Goal: Information Seeking & Learning: Learn about a topic

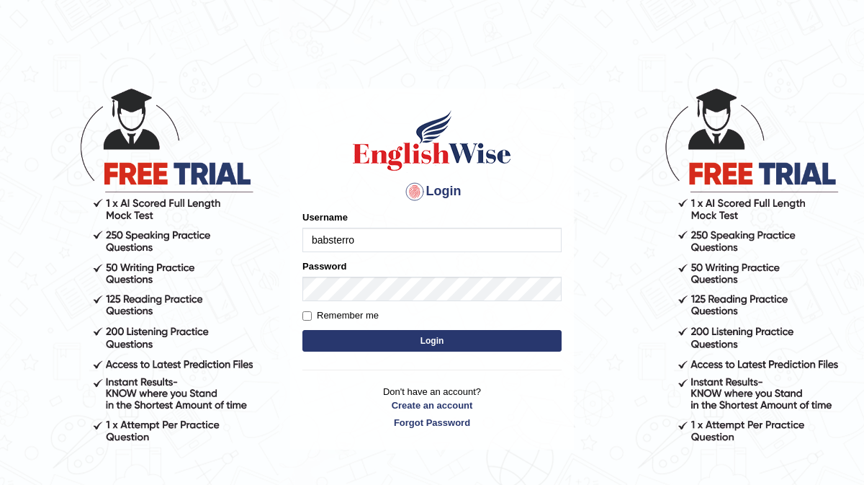
click at [317, 240] on input "babsterro" at bounding box center [431, 240] width 259 height 24
type input "Babsterro"
click at [379, 342] on button "Login" at bounding box center [431, 341] width 259 height 22
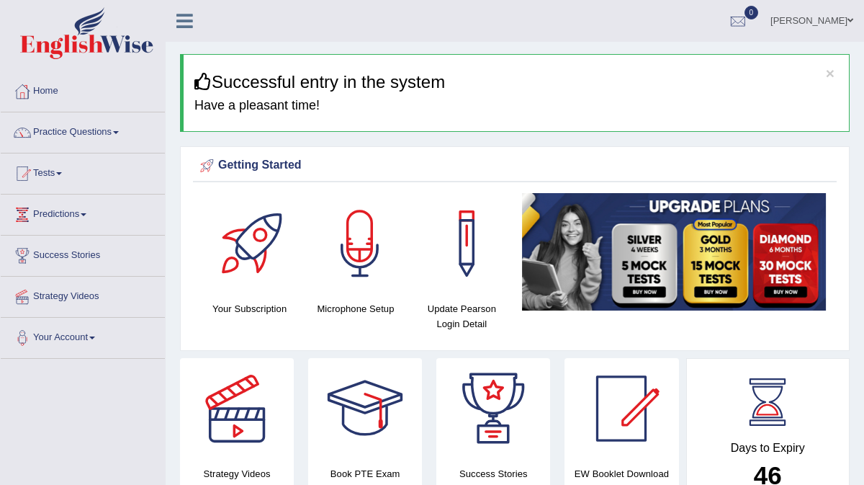
click at [516, 114] on div "× Successful entry in the system Have a pleasant time!" at bounding box center [515, 93] width 670 height 78
click at [442, 18] on ul "Baba Yussif Ocquaye Toggle navigation Username: Babsterro Access Type: Online S…" at bounding box center [619, 20] width 489 height 41
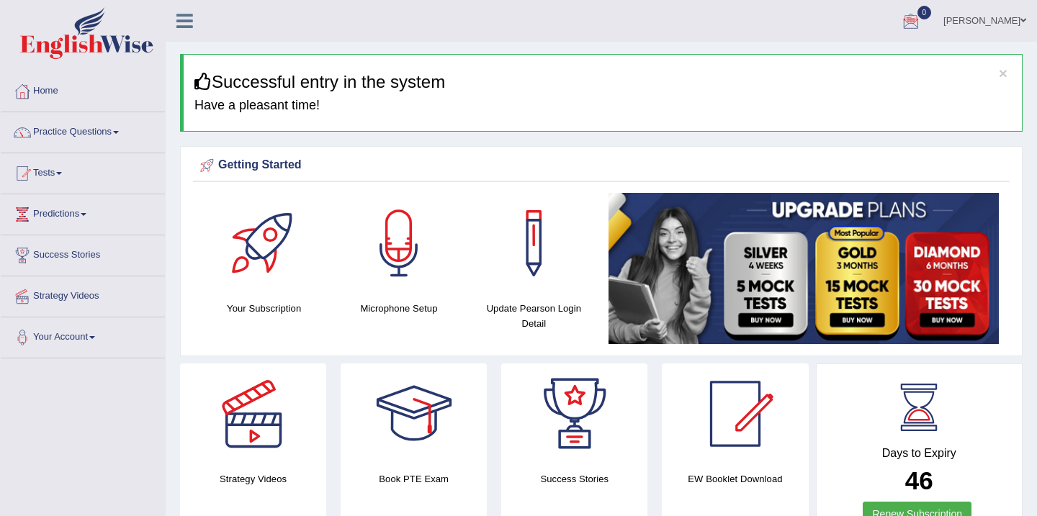
click at [119, 128] on link "Practice Questions" at bounding box center [83, 130] width 164 height 36
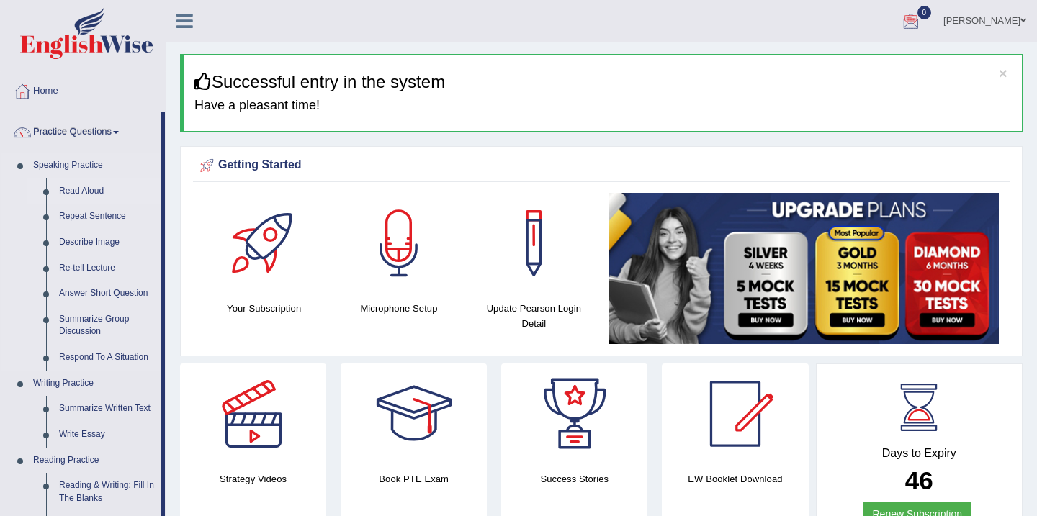
click at [74, 187] on link "Read Aloud" at bounding box center [107, 192] width 109 height 26
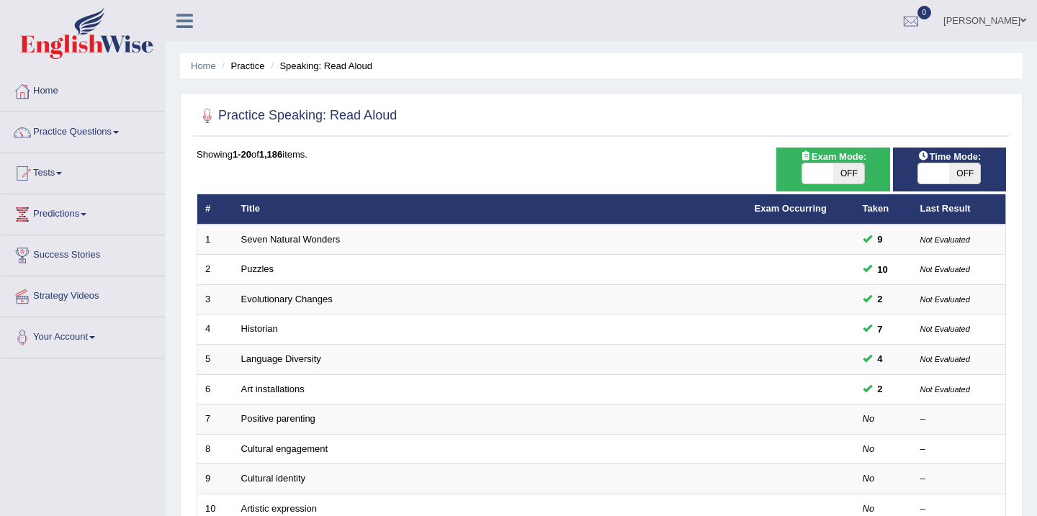
click at [62, 173] on span at bounding box center [59, 173] width 6 height 3
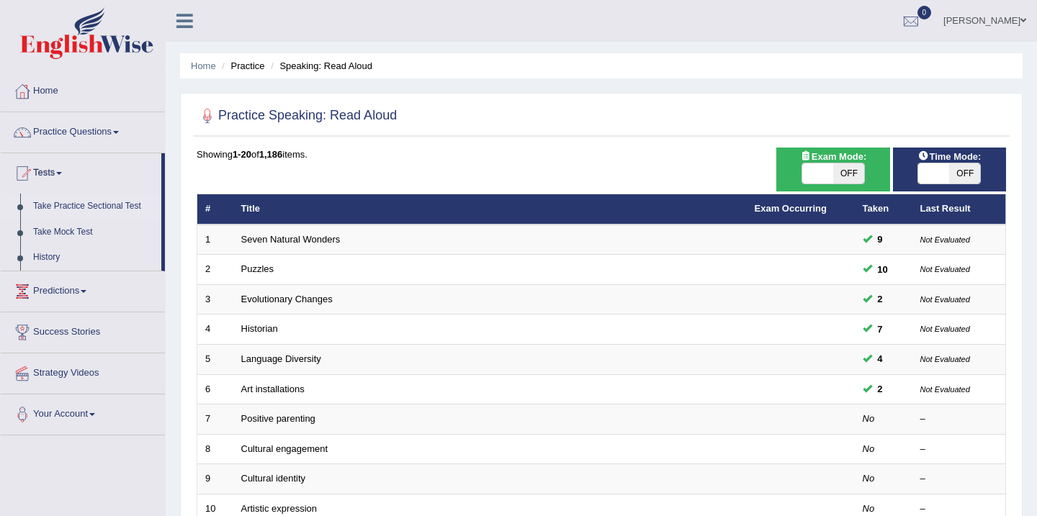
click at [91, 207] on link "Take Practice Sectional Test" at bounding box center [94, 207] width 135 height 26
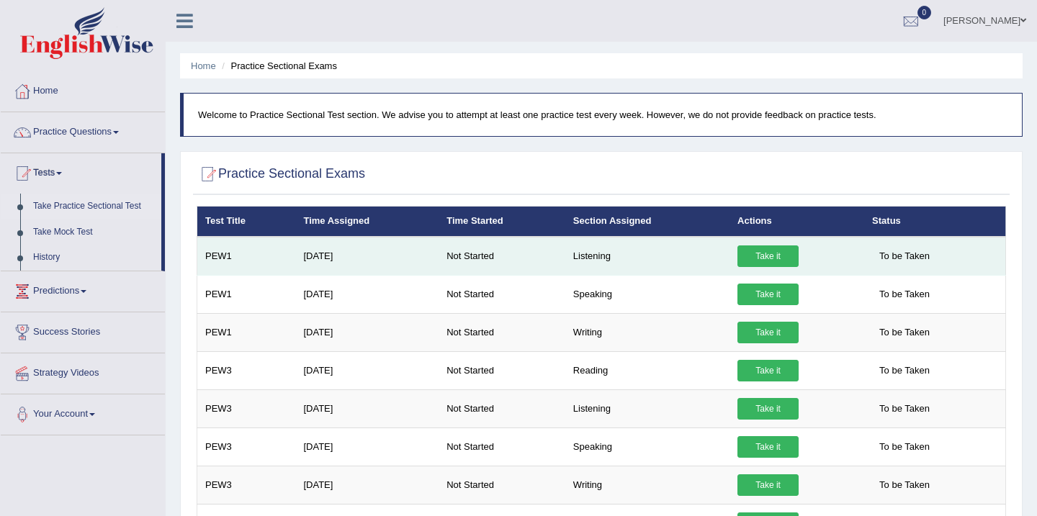
click at [761, 256] on link "Take it" at bounding box center [767, 257] width 61 height 22
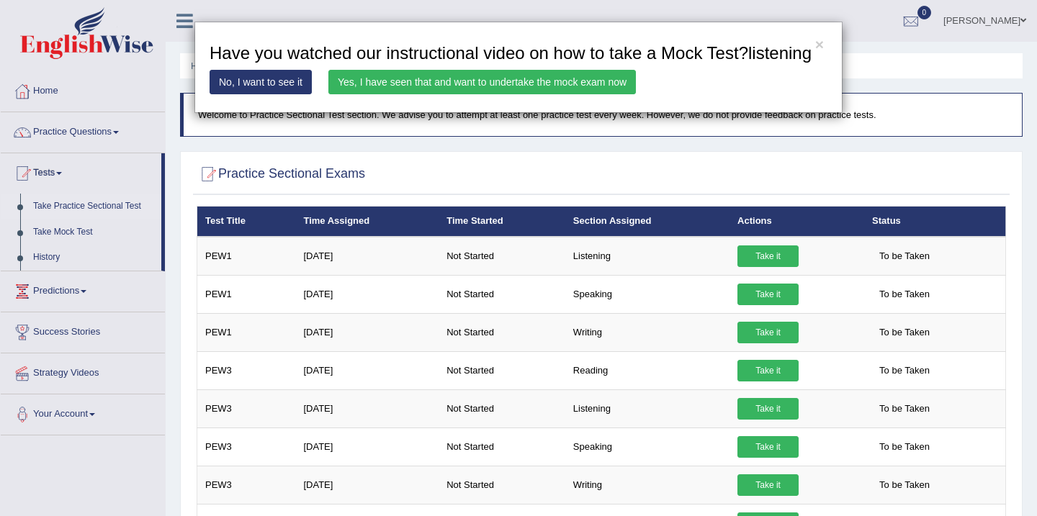
click at [464, 94] on link "Yes, I have seen that and want to undertake the mock exam now" at bounding box center [481, 82] width 307 height 24
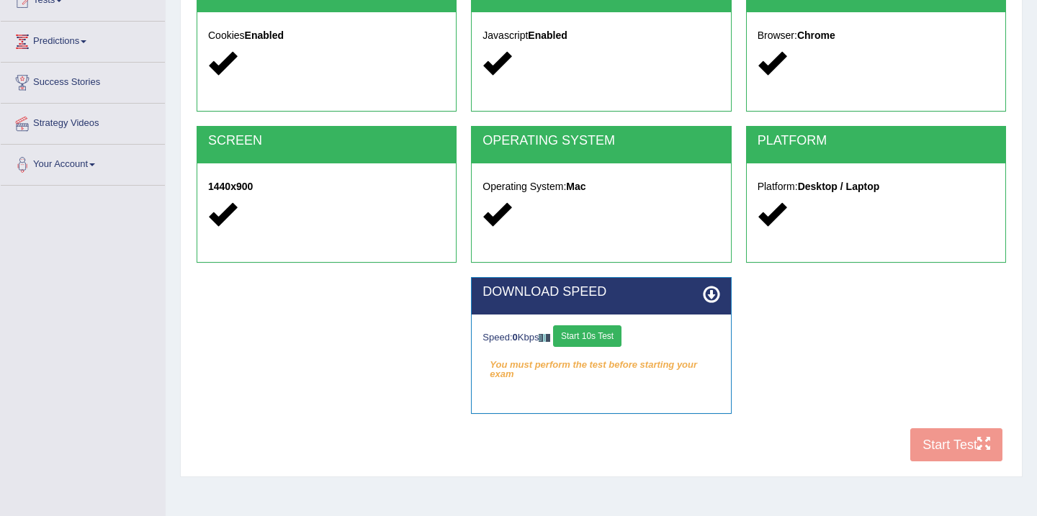
scroll to position [202, 0]
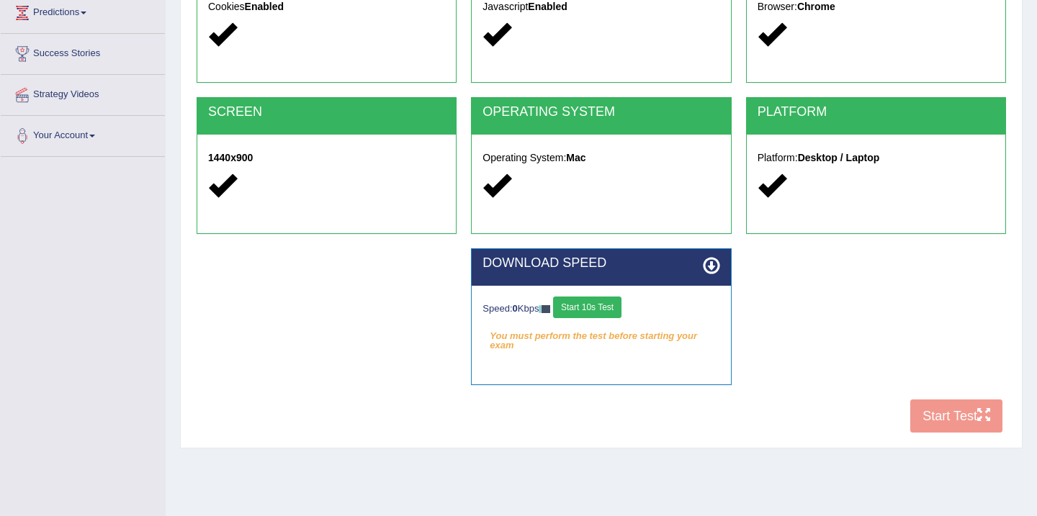
click at [595, 311] on button "Start 10s Test" at bounding box center [587, 308] width 68 height 22
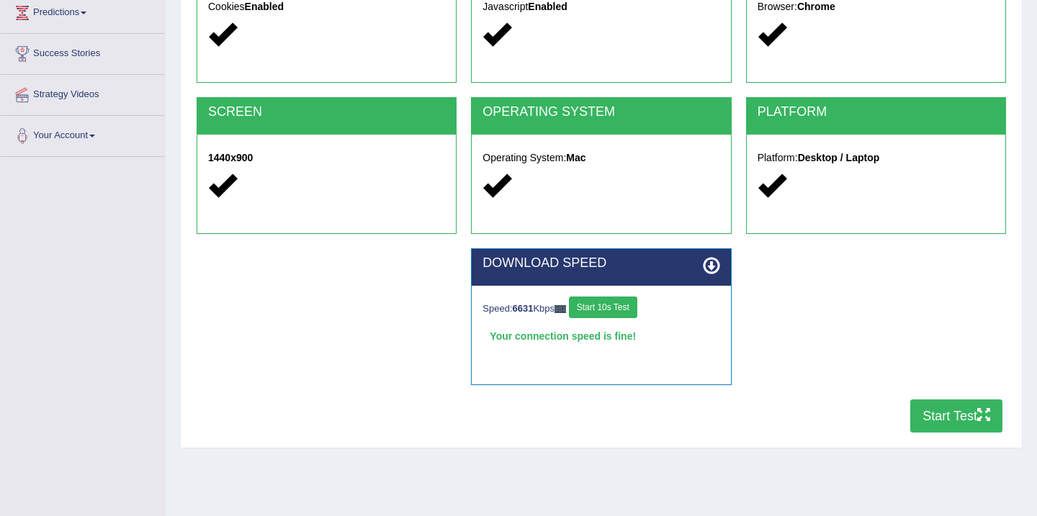
scroll to position [230, 0]
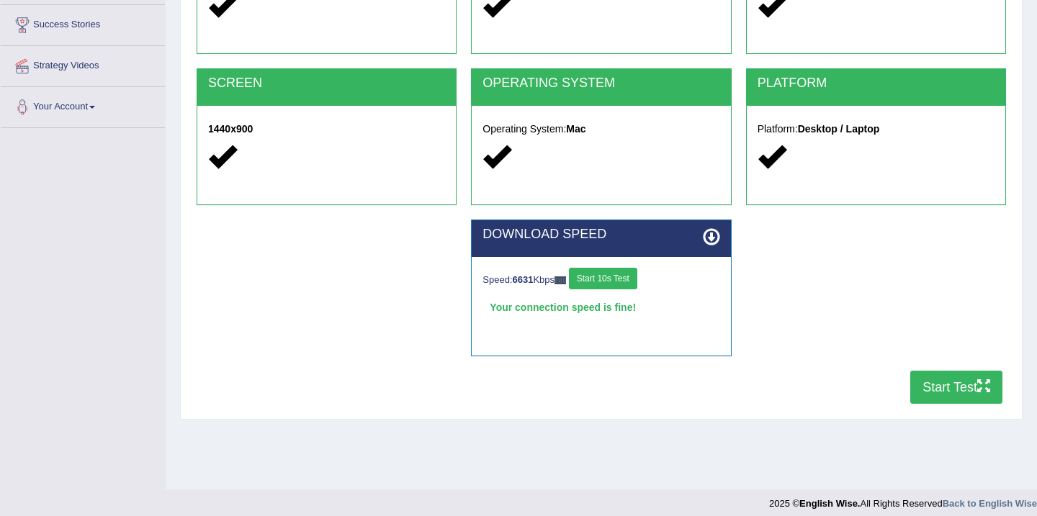
click at [932, 389] on button "Start Test" at bounding box center [956, 387] width 92 height 33
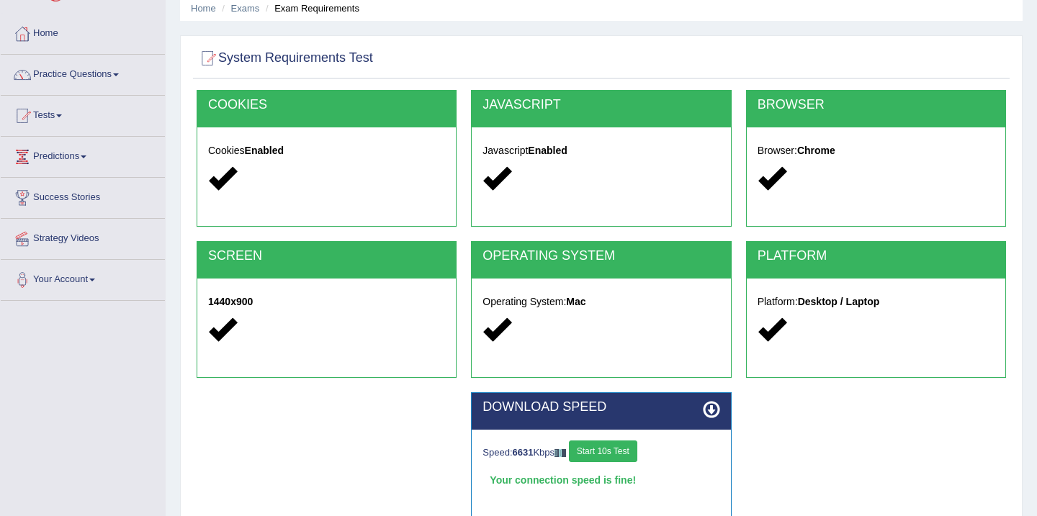
scroll to position [29, 0]
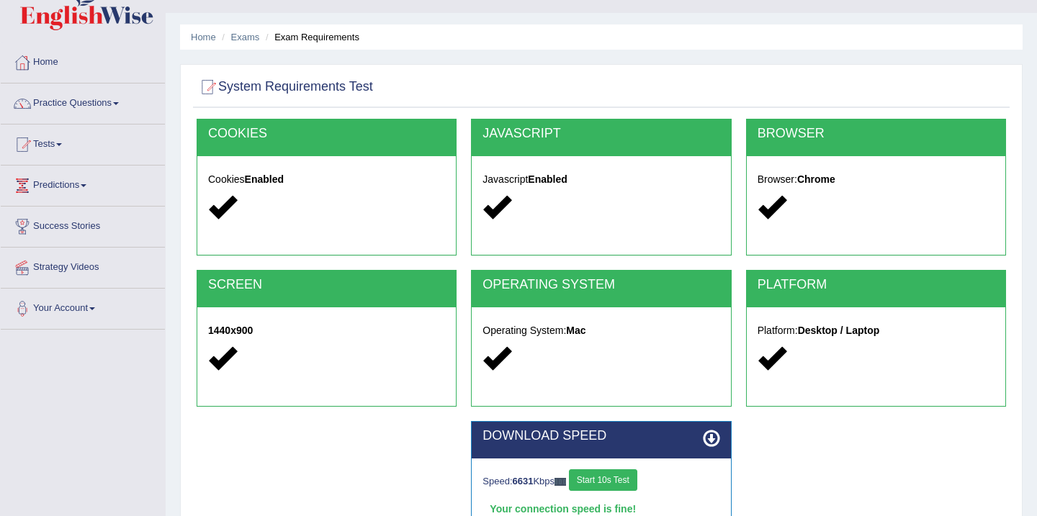
click at [54, 100] on link "Practice Questions" at bounding box center [83, 102] width 164 height 36
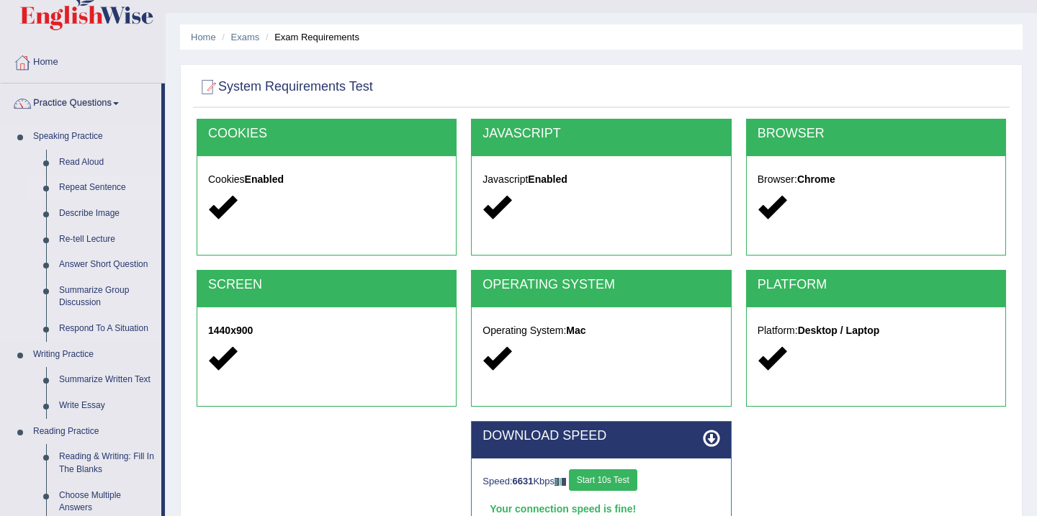
click at [95, 188] on link "Repeat Sentence" at bounding box center [107, 188] width 109 height 26
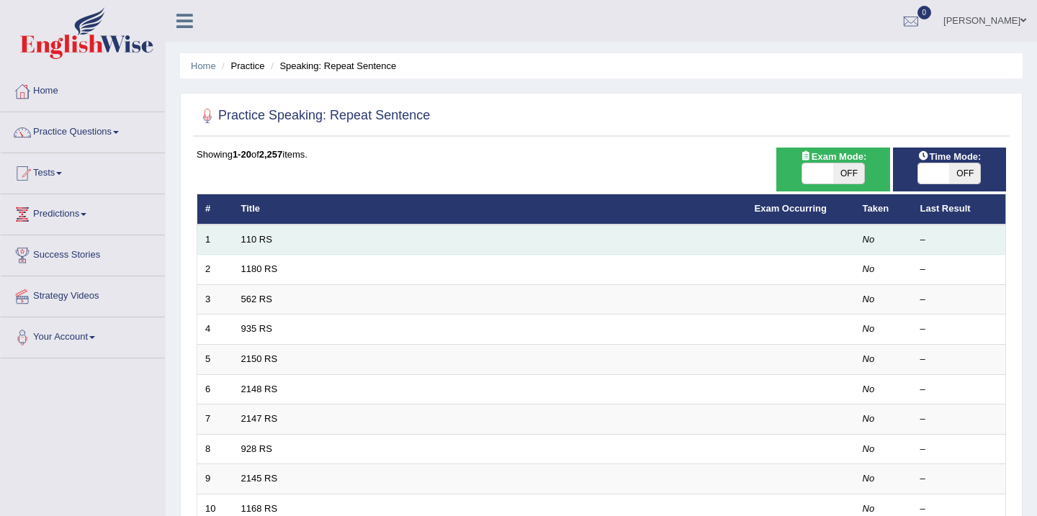
click at [319, 239] on td "110 RS" at bounding box center [489, 240] width 513 height 30
click at [318, 241] on td "110 RS" at bounding box center [489, 240] width 513 height 30
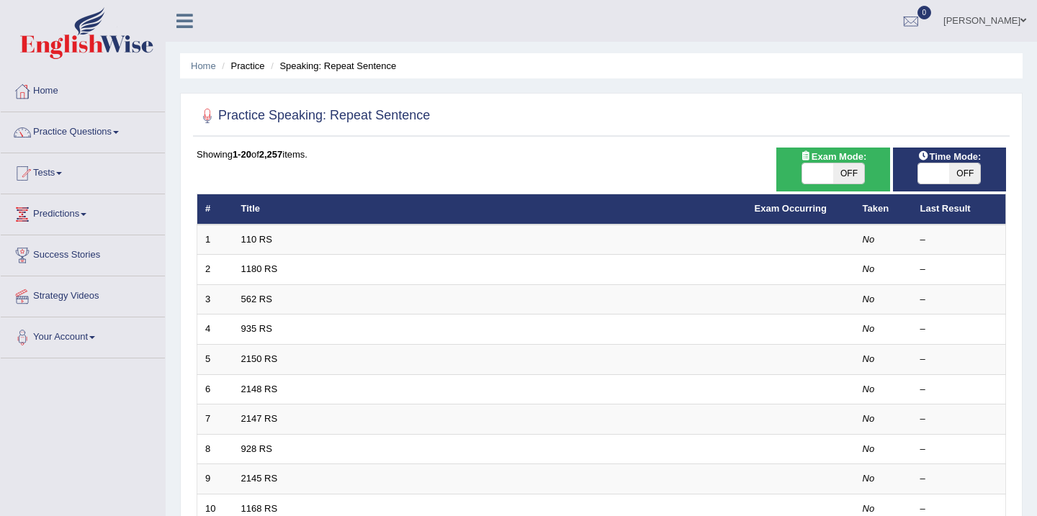
click at [63, 176] on link "Tests" at bounding box center [83, 171] width 164 height 36
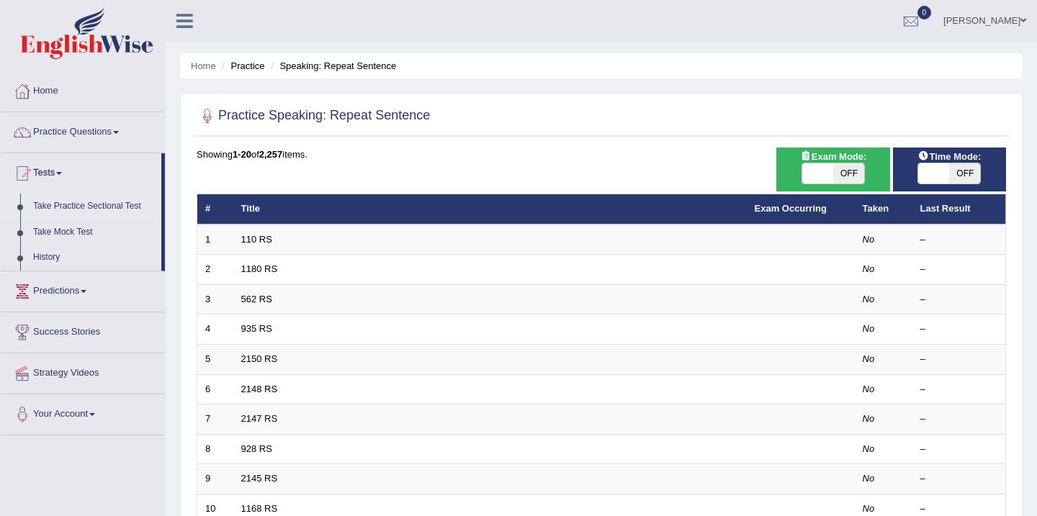
click at [71, 203] on link "Take Practice Sectional Test" at bounding box center [94, 207] width 135 height 26
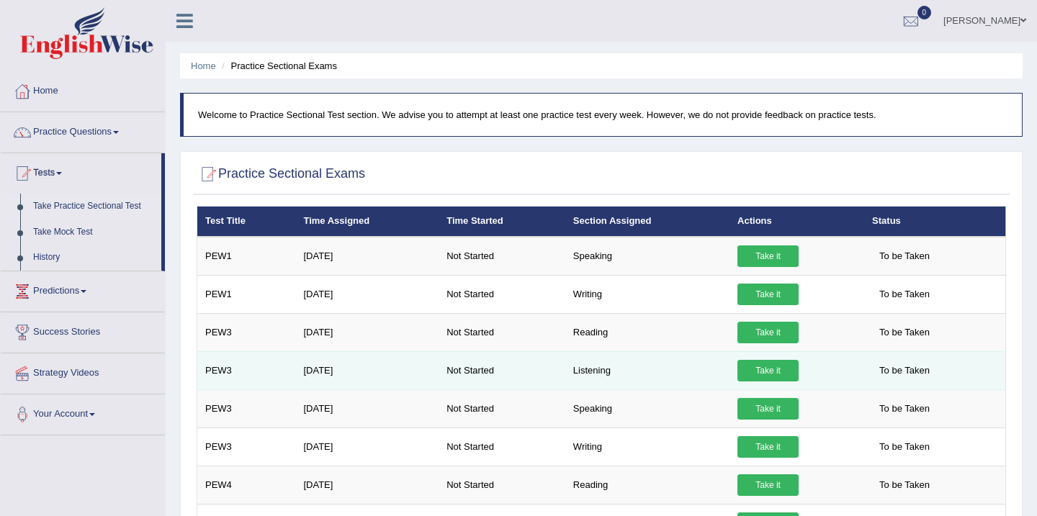
click at [764, 372] on link "Take it" at bounding box center [767, 371] width 61 height 22
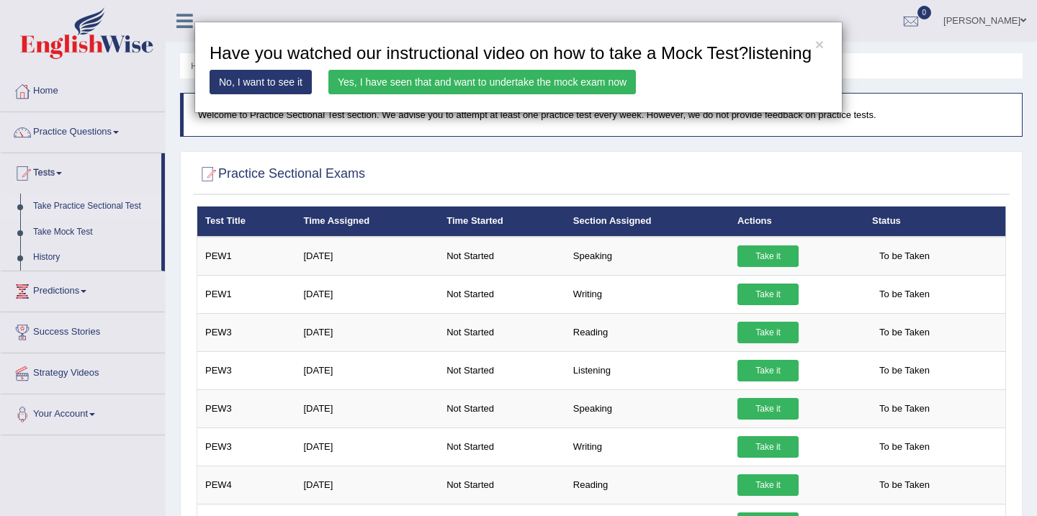
click at [409, 94] on link "Yes, I have seen that and want to undertake the mock exam now" at bounding box center [481, 82] width 307 height 24
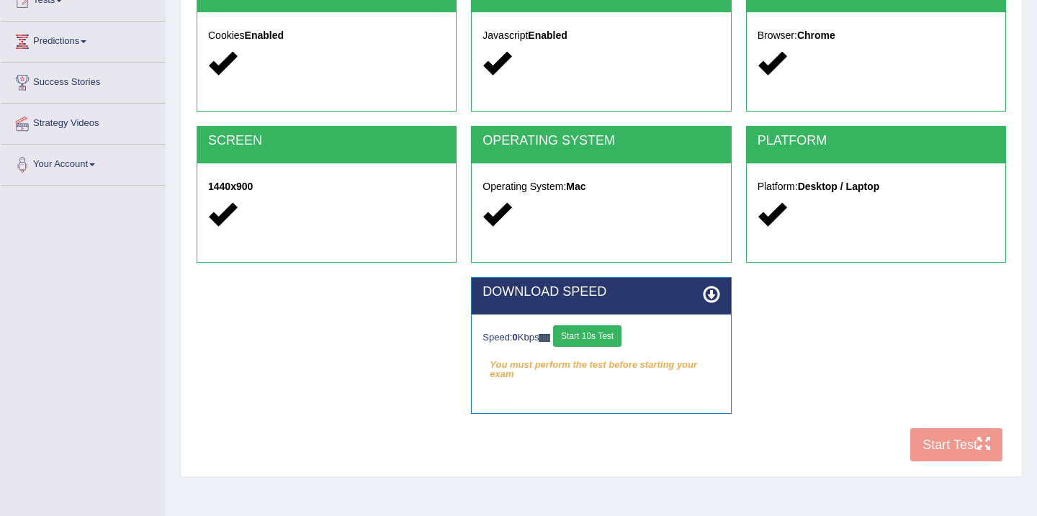
scroll to position [202, 0]
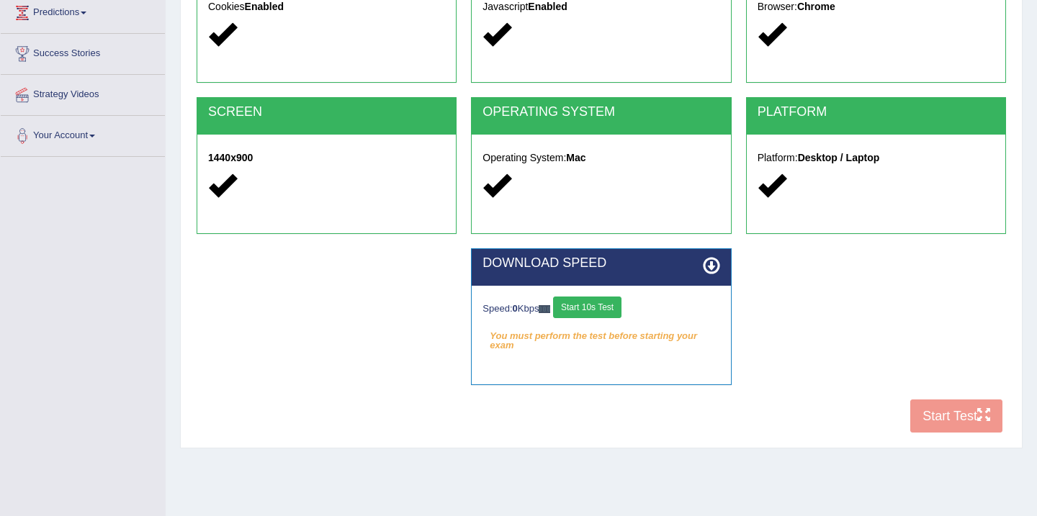
click at [953, 419] on div "COOKIES Cookies Enabled JAVASCRIPT Javascript Enabled BROWSER Browser: Chrome S…" at bounding box center [601, 193] width 816 height 495
click at [934, 415] on div "COOKIES Cookies Enabled JAVASCRIPT Javascript Enabled BROWSER Browser: Chrome S…" at bounding box center [601, 193] width 816 height 495
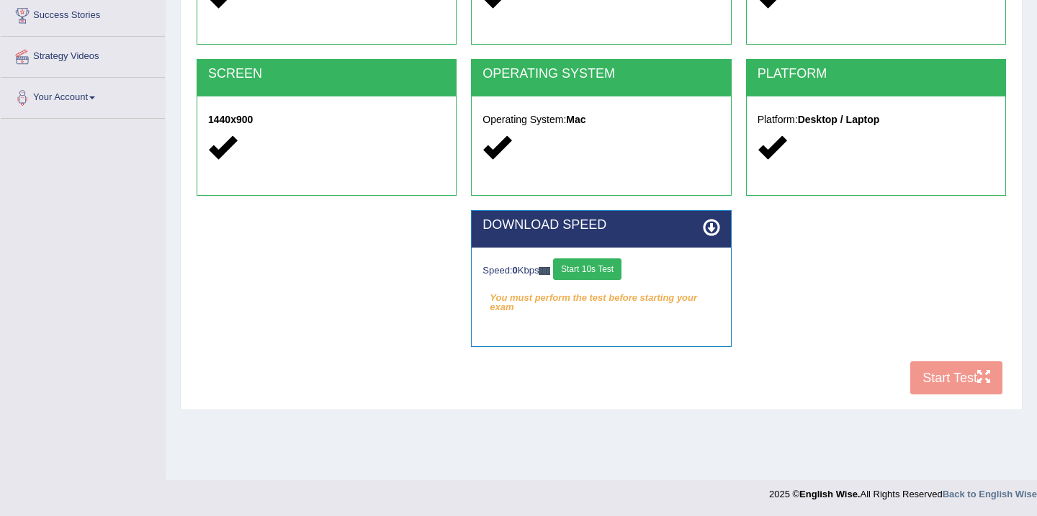
click at [952, 384] on div "COOKIES Cookies Enabled JAVASCRIPT Javascript Enabled BROWSER Browser: Chrome S…" at bounding box center [601, 155] width 816 height 495
click at [593, 268] on button "Start 10s Test" at bounding box center [587, 269] width 68 height 22
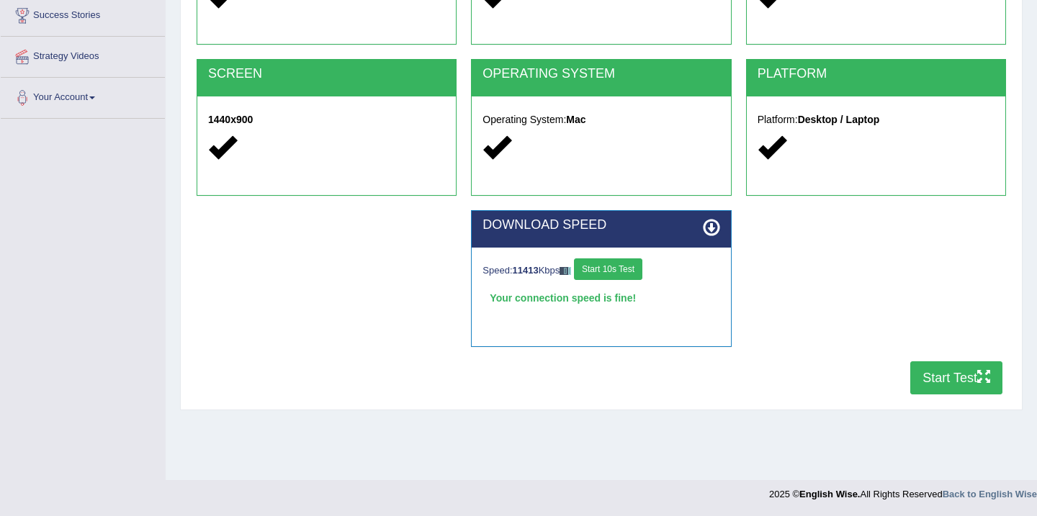
click at [936, 376] on button "Start Test" at bounding box center [956, 377] width 92 height 33
